Goal: Task Accomplishment & Management: Manage account settings

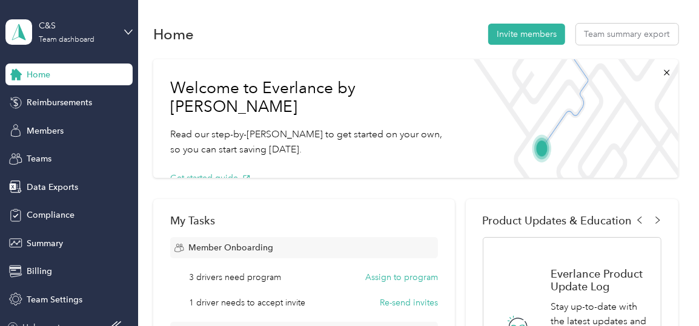
scroll to position [13, 0]
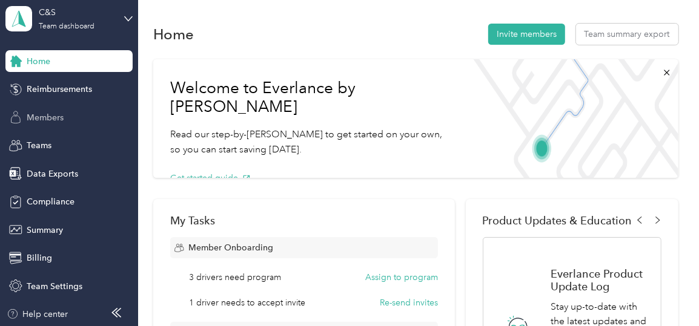
click at [48, 117] on span "Members" at bounding box center [45, 117] width 37 height 13
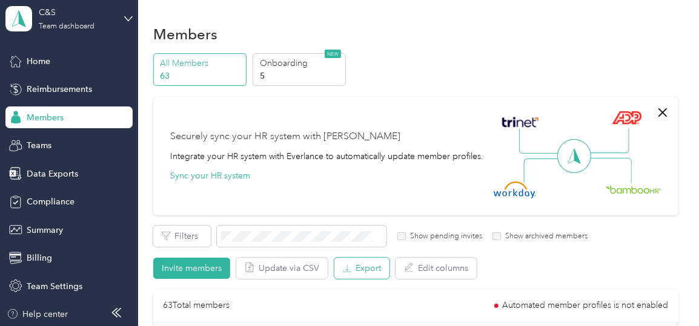
click at [369, 268] on button "Export" at bounding box center [361, 268] width 55 height 21
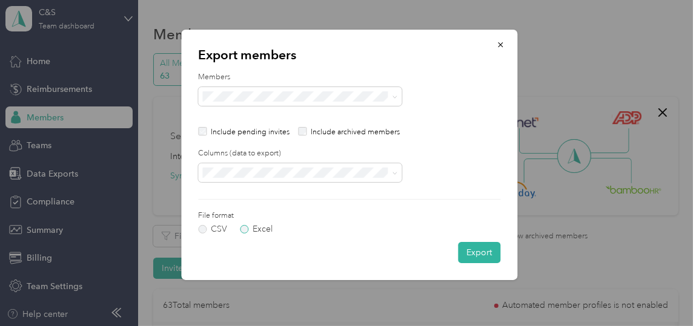
click at [242, 228] on label "Excel" at bounding box center [256, 229] width 33 height 8
click at [393, 171] on icon at bounding box center [394, 173] width 5 height 5
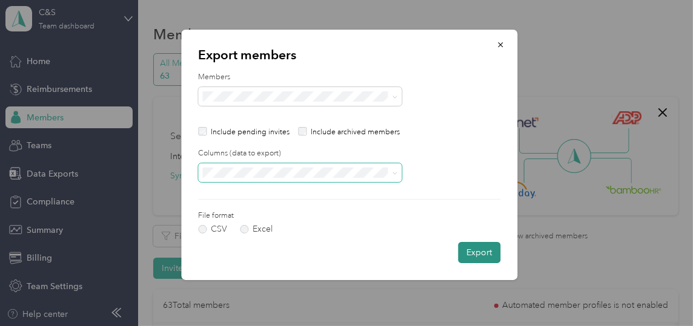
click at [481, 252] on button "Export" at bounding box center [479, 252] width 42 height 21
